Goal: Task Accomplishment & Management: Use online tool/utility

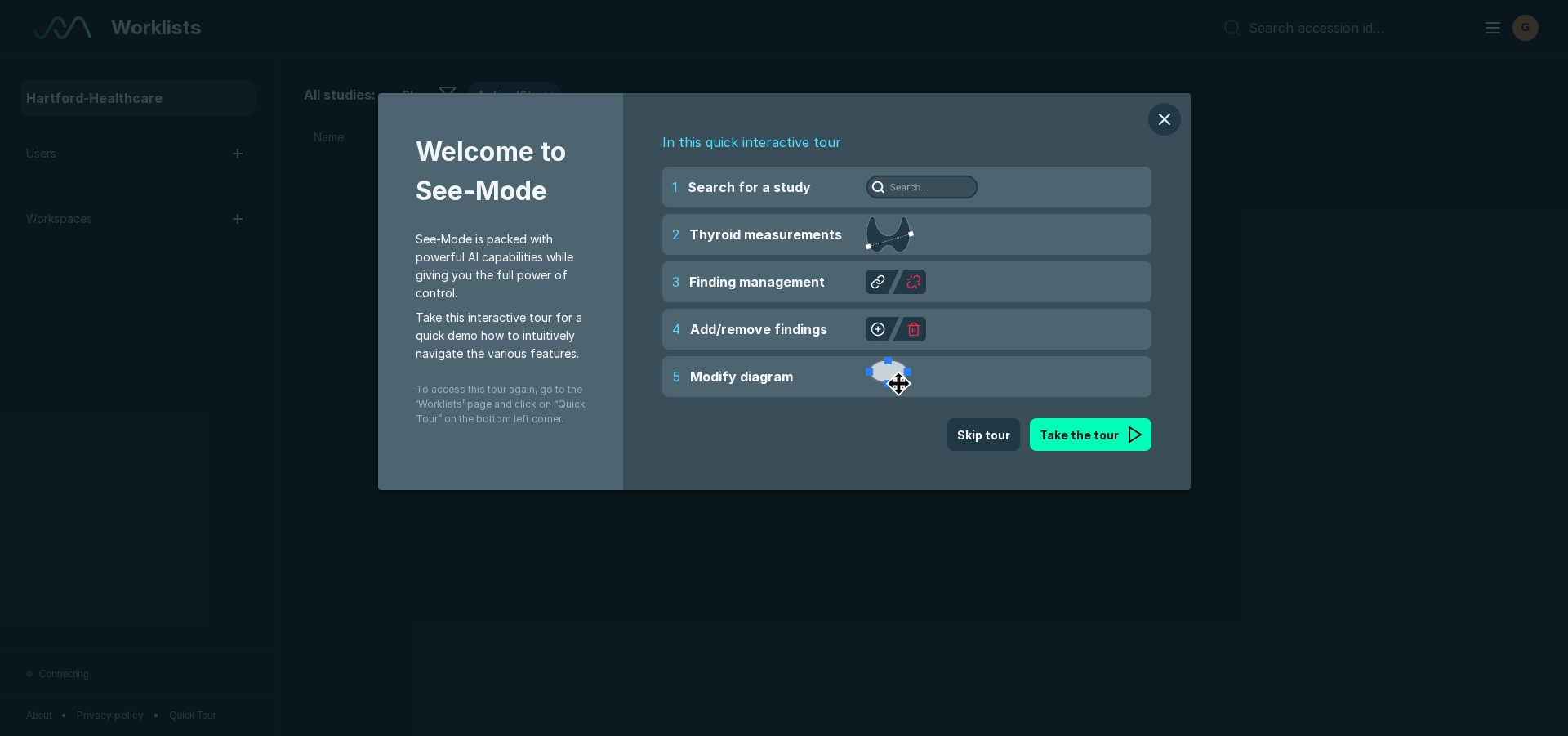
scroll to position [5124, 9156]
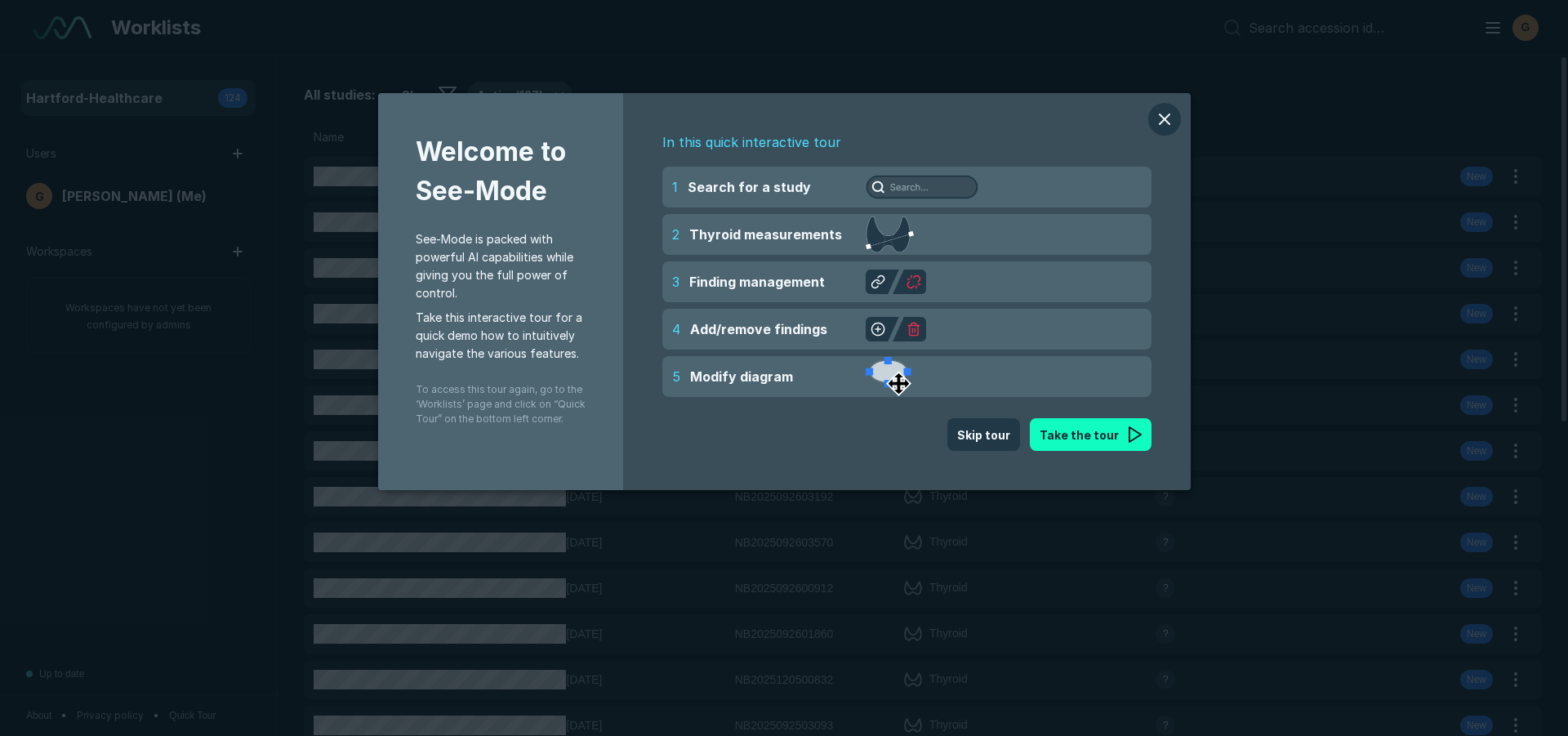
click at [1083, 444] on button "Take the tour" at bounding box center [1091, 434] width 122 height 32
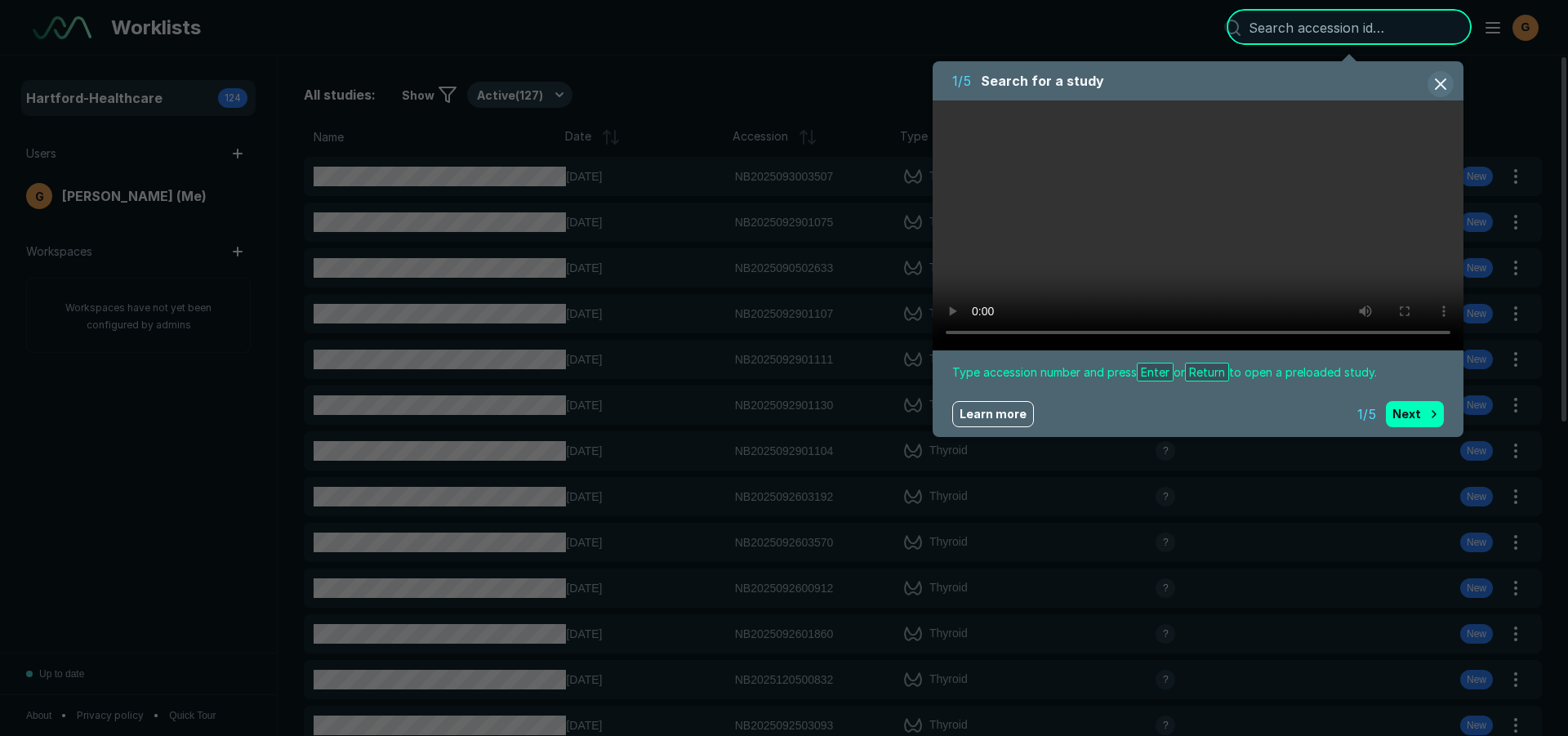
click at [1442, 82] on button "button" at bounding box center [1441, 84] width 27 height 27
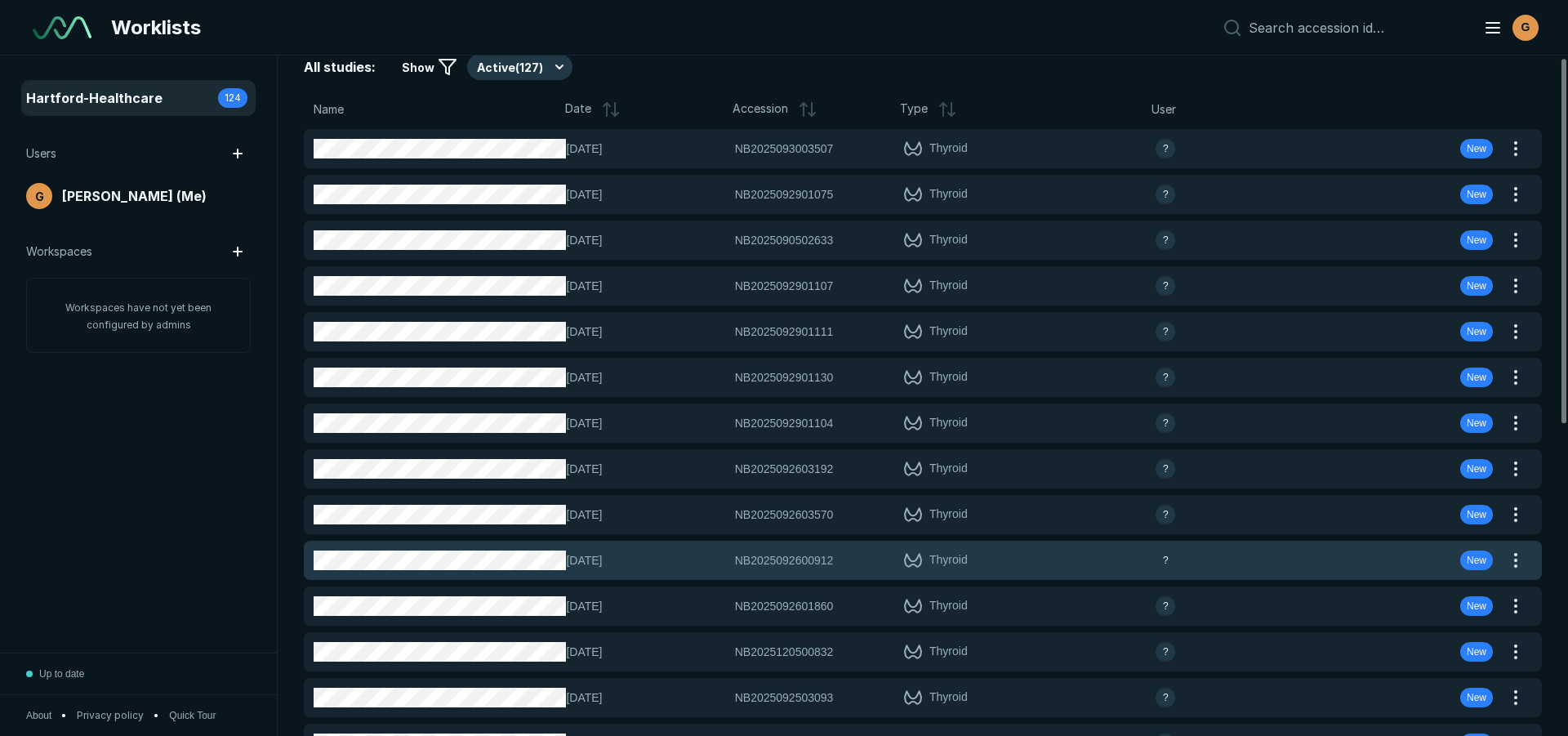
scroll to position [0, 0]
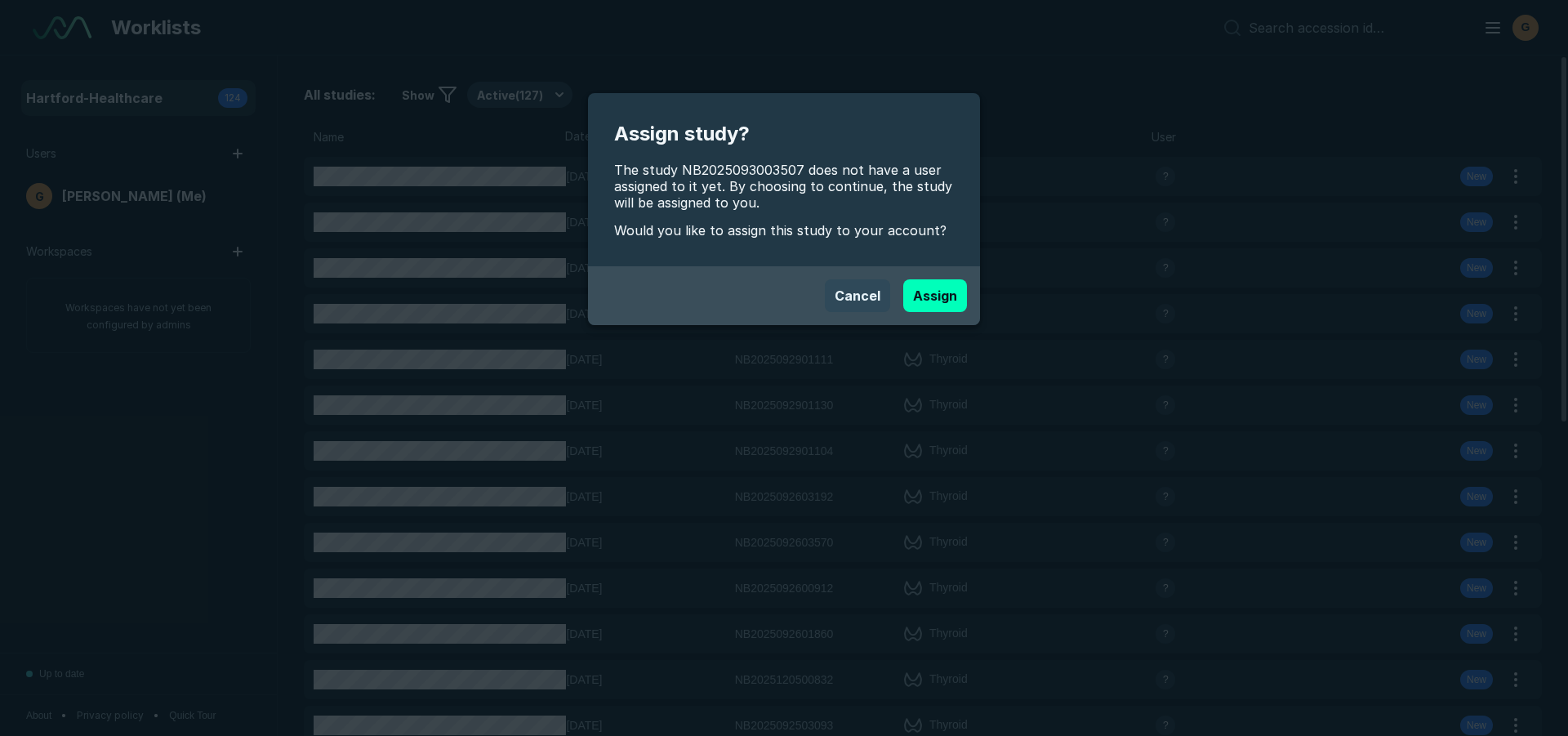
click at [843, 295] on button "Cancel" at bounding box center [857, 295] width 65 height 32
